Goal: Information Seeking & Learning: Learn about a topic

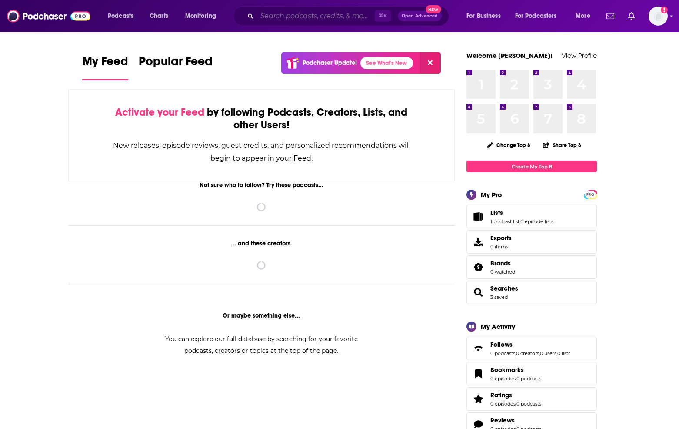
click at [285, 13] on input "Search podcasts, credits, & more..." at bounding box center [316, 16] width 118 height 14
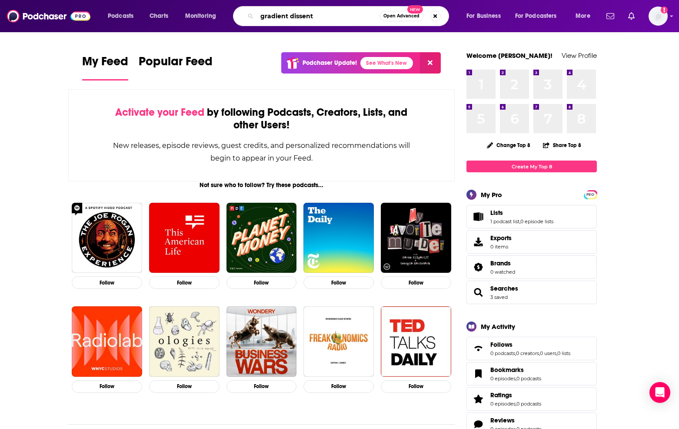
type input "gradient dissent"
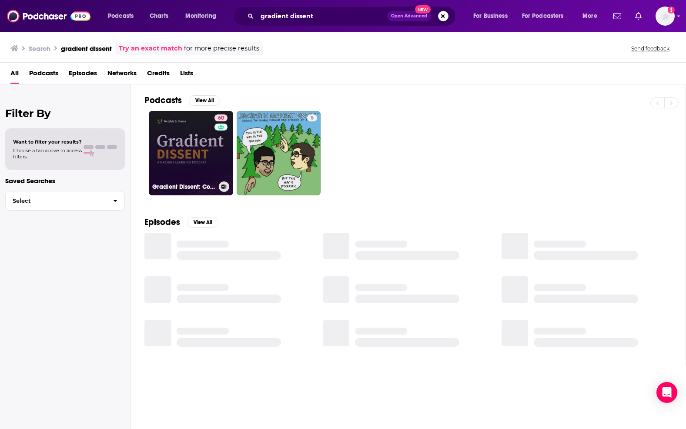
click at [170, 179] on link "60 Gradient Dissent: Conversations on AI" at bounding box center [191, 153] width 84 height 84
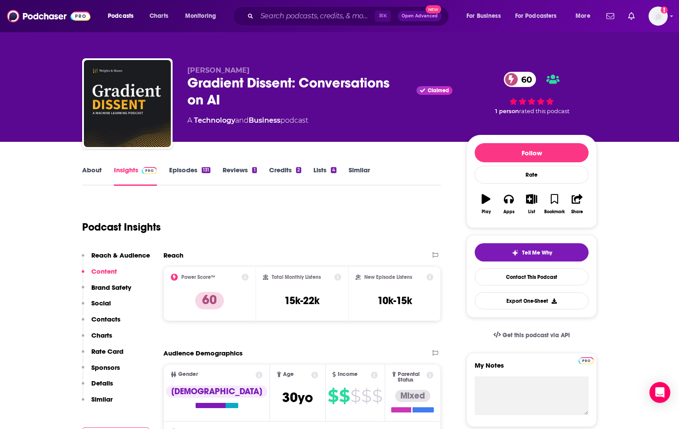
click at [220, 70] on span "[PERSON_NAME]" at bounding box center [218, 70] width 62 height 8
click at [84, 168] on link "About" at bounding box center [92, 176] width 20 height 20
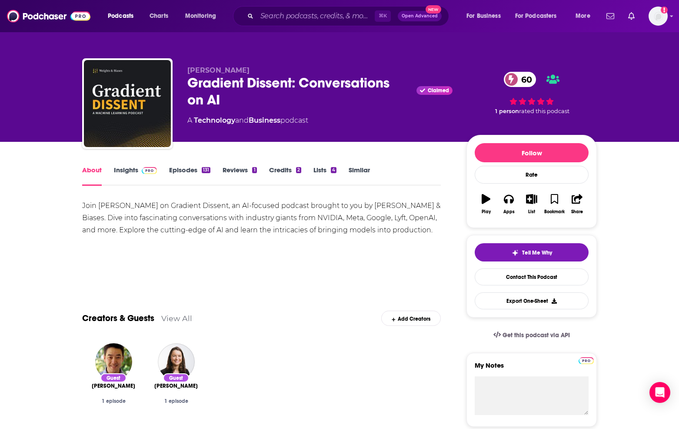
scroll to position [2, 0]
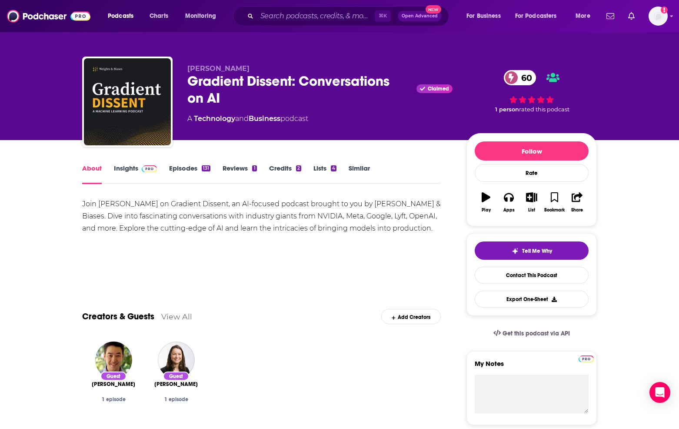
click at [93, 205] on div "Join [PERSON_NAME] on Gradient Dissent, an AI-focused podcast brought to you by…" at bounding box center [261, 216] width 359 height 37
drag, startPoint x: 98, startPoint y: 204, endPoint x: 147, endPoint y: 204, distance: 49.1
click at [147, 204] on div "Join [PERSON_NAME] on Gradient Dissent, an AI-focused podcast brought to you by…" at bounding box center [261, 216] width 359 height 37
copy div "[PERSON_NAME]"
